Goal: Task Accomplishment & Management: Manage account settings

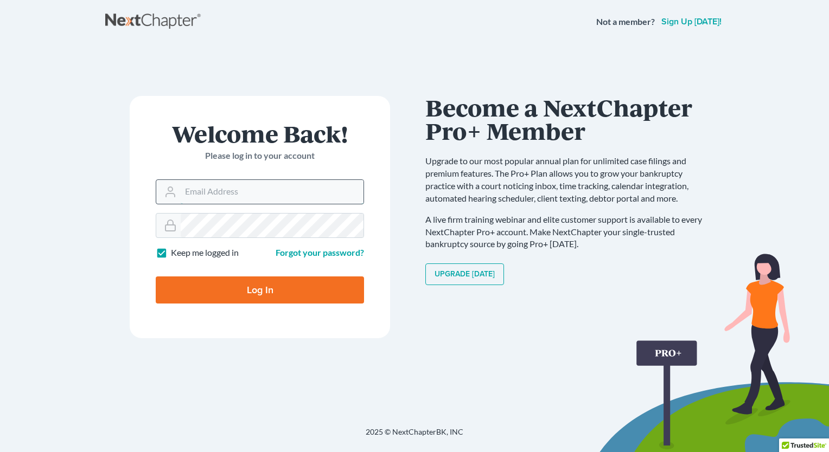
click at [206, 191] on input "Email Address" at bounding box center [272, 192] width 183 height 24
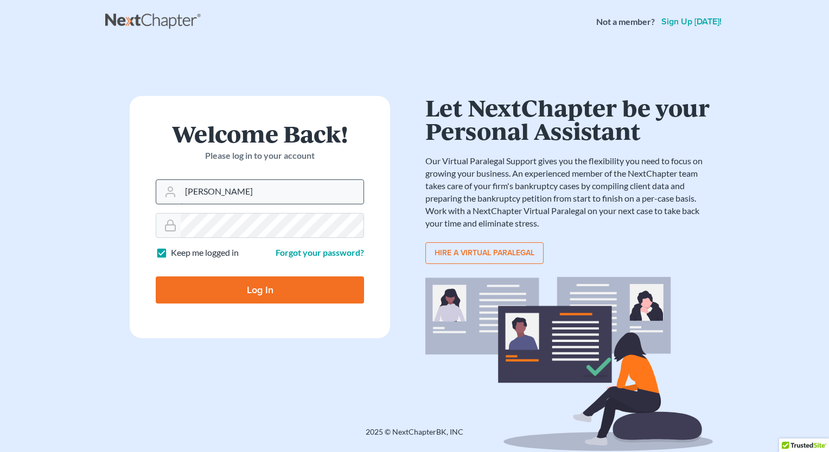
type input "[PERSON_NAME][EMAIL_ADDRESS][DOMAIN_NAME]"
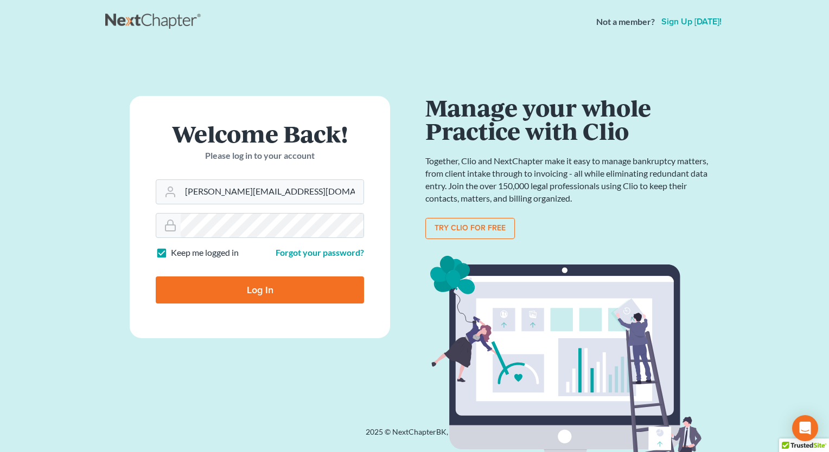
click at [267, 285] on input "Log In" at bounding box center [260, 290] width 208 height 27
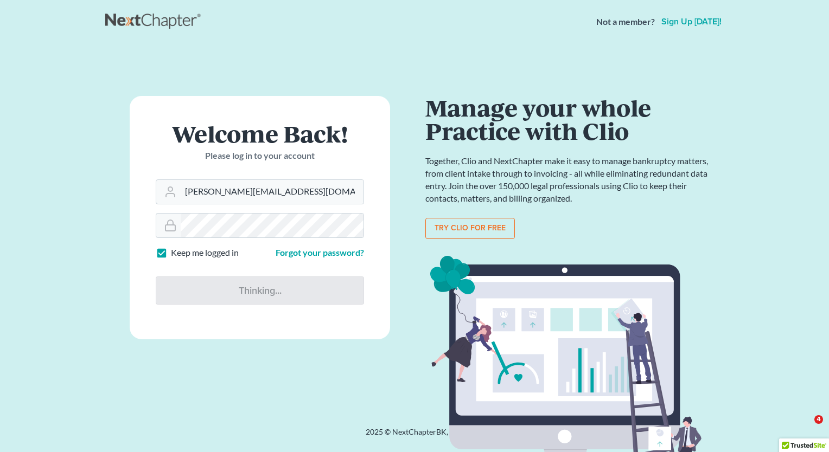
type input "Thinking..."
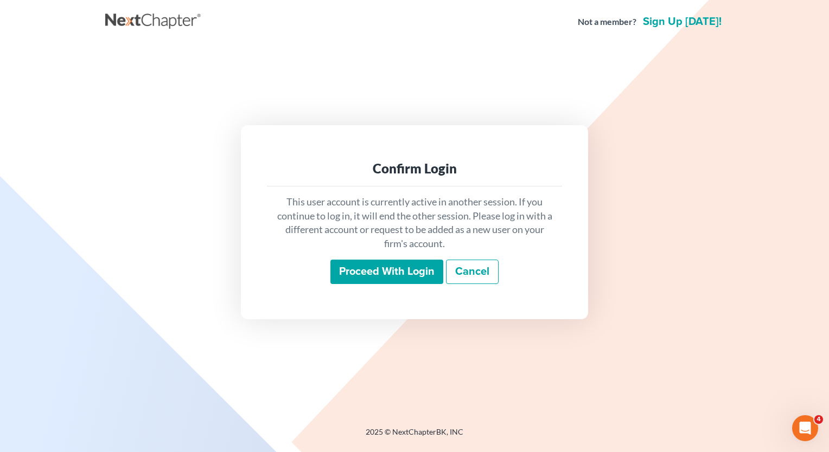
click at [377, 272] on input "Proceed with login" at bounding box center [386, 272] width 113 height 25
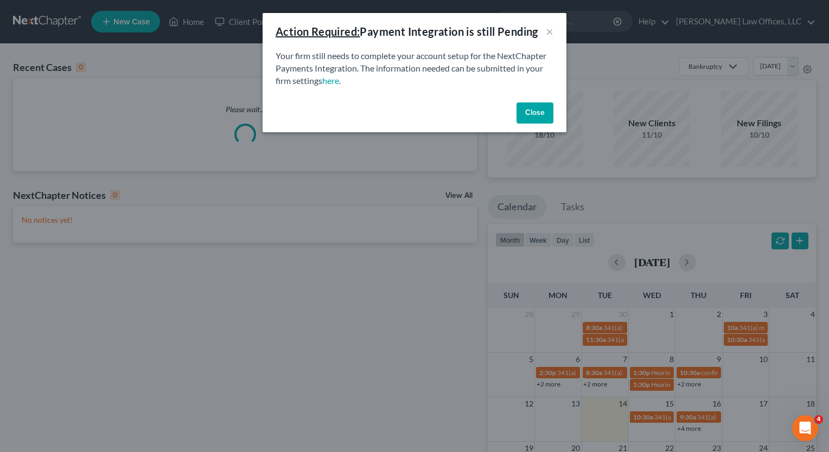
click at [540, 108] on button "Close" at bounding box center [534, 113] width 37 height 22
